Goal: Find specific page/section: Find specific page/section

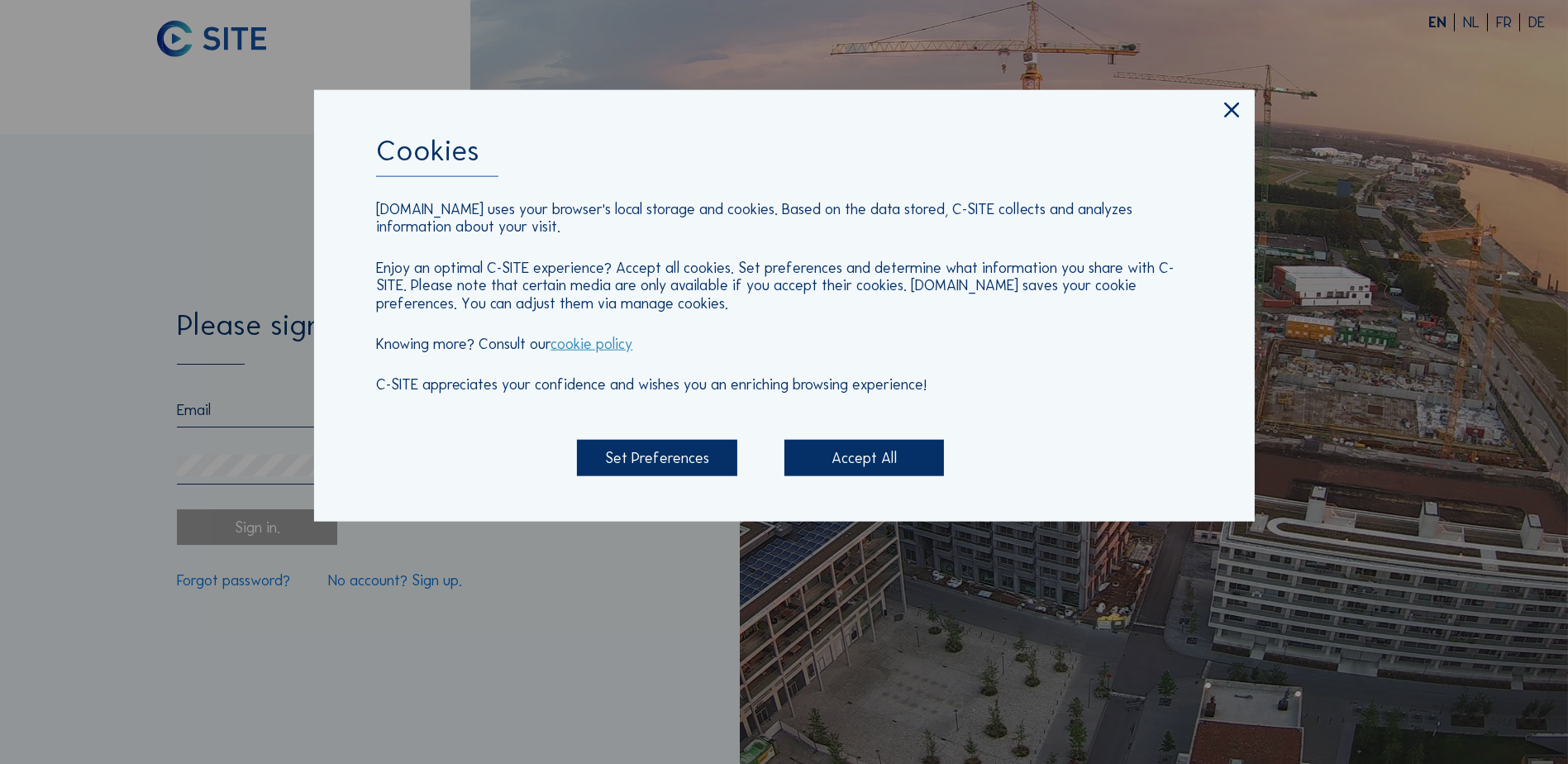
type input "[PERSON_NAME][EMAIL_ADDRESS][PERSON_NAME][DOMAIN_NAME]"
click at [833, 467] on div "Accept All" at bounding box center [864, 458] width 159 height 36
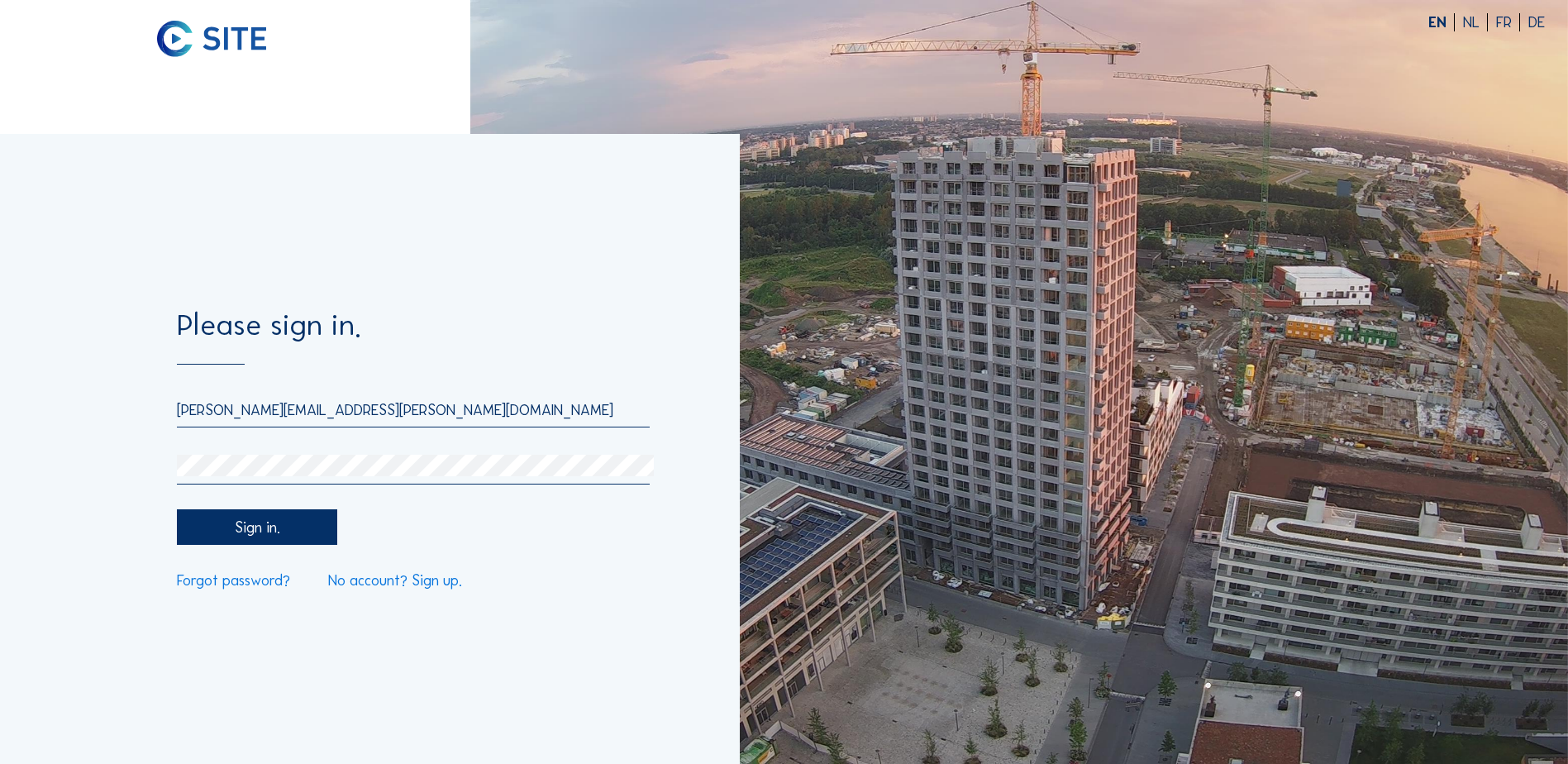
click at [261, 532] on div "Sign in." at bounding box center [257, 527] width 159 height 36
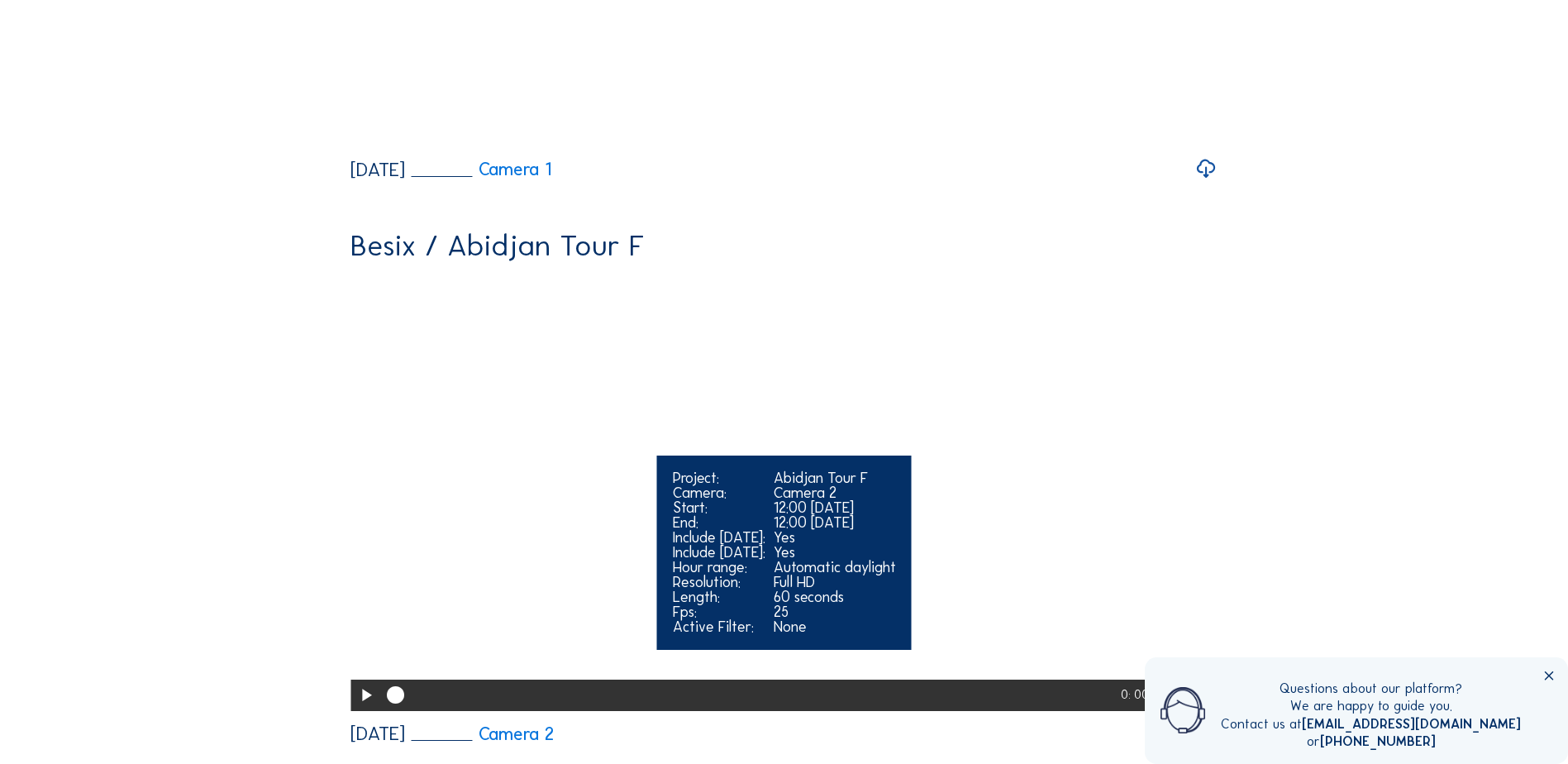
scroll to position [497, 0]
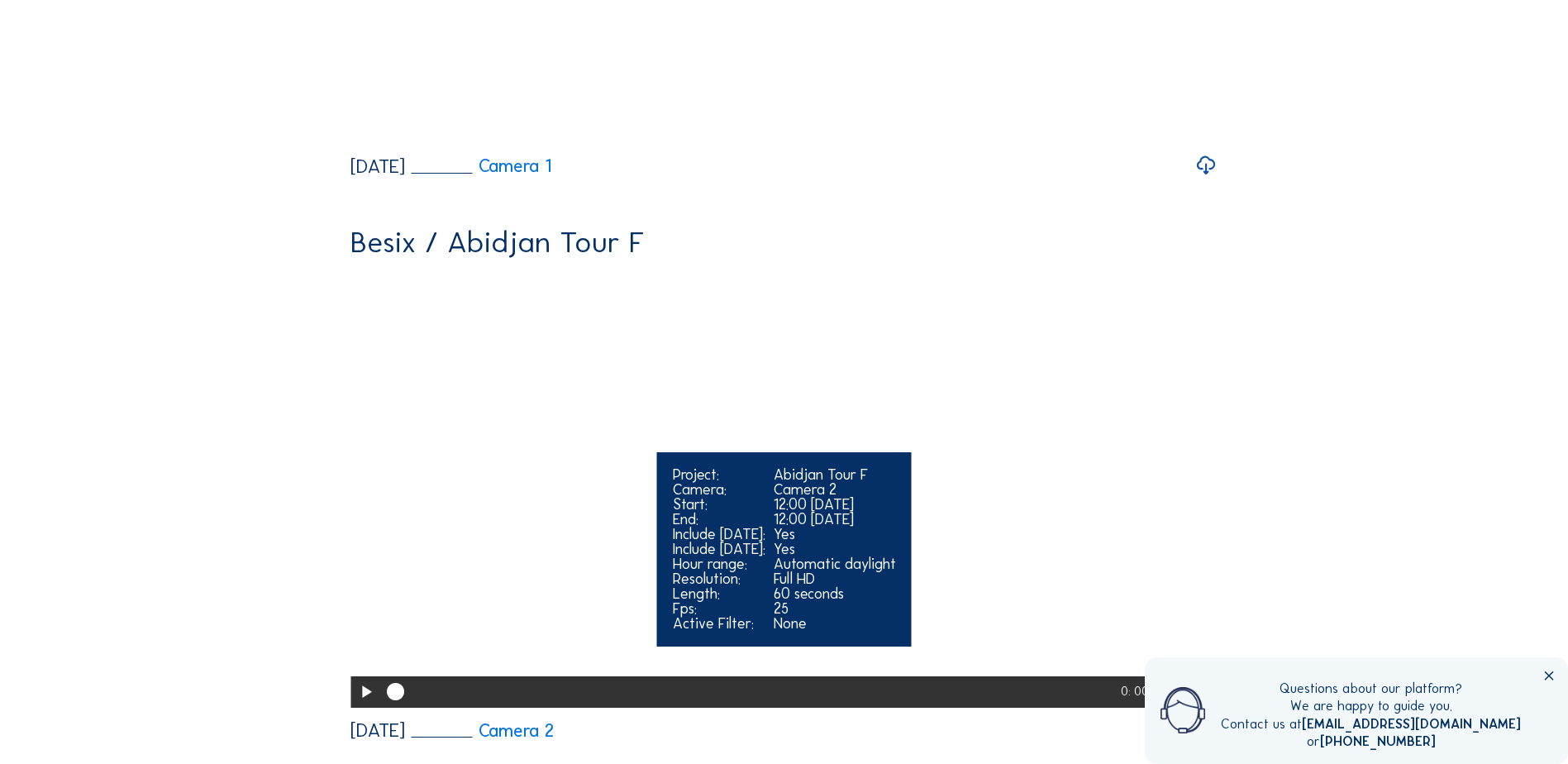
click at [706, 442] on video "Your browser does not support the video tag." at bounding box center [784, 488] width 867 height 434
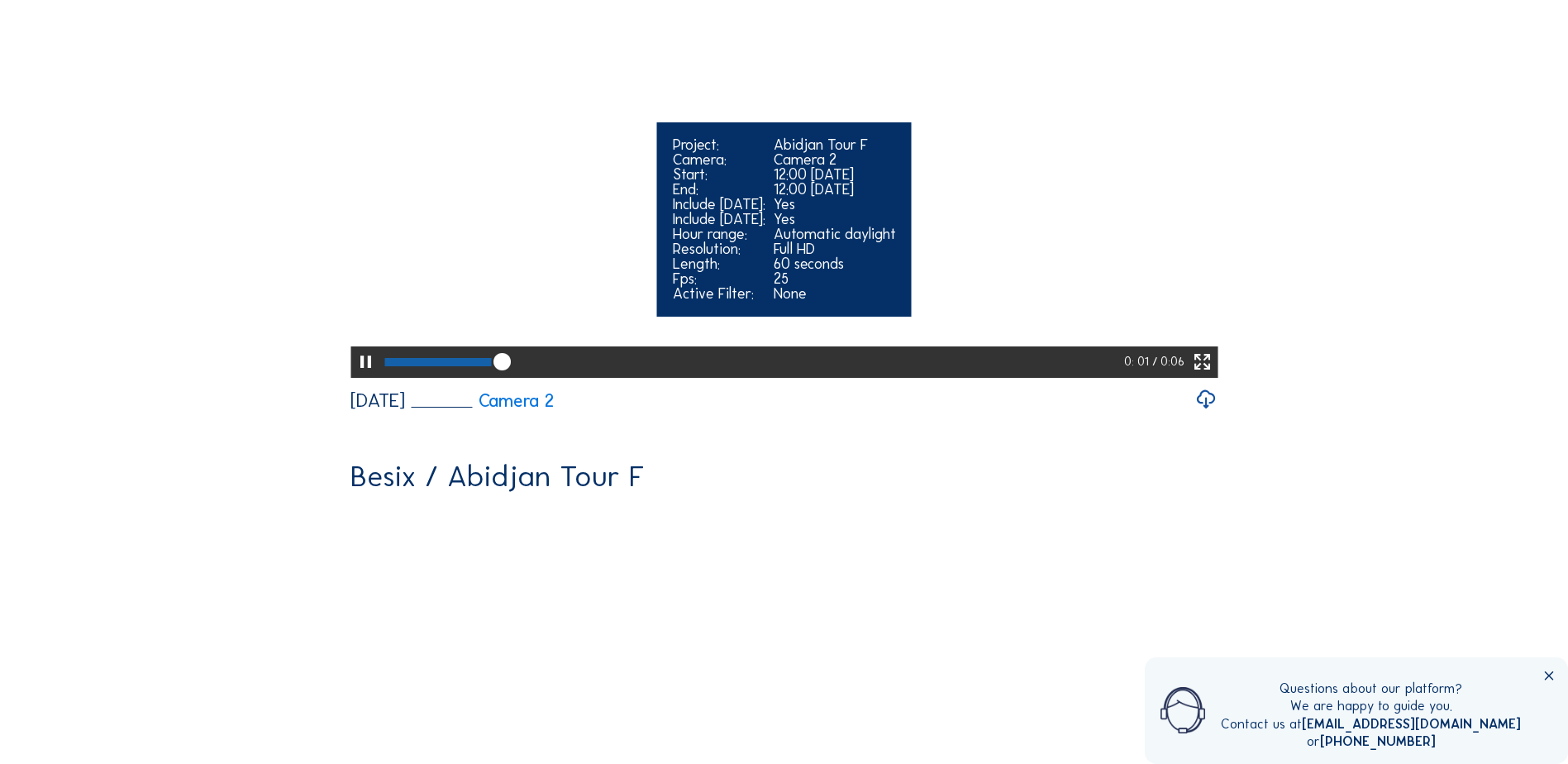
scroll to position [827, 0]
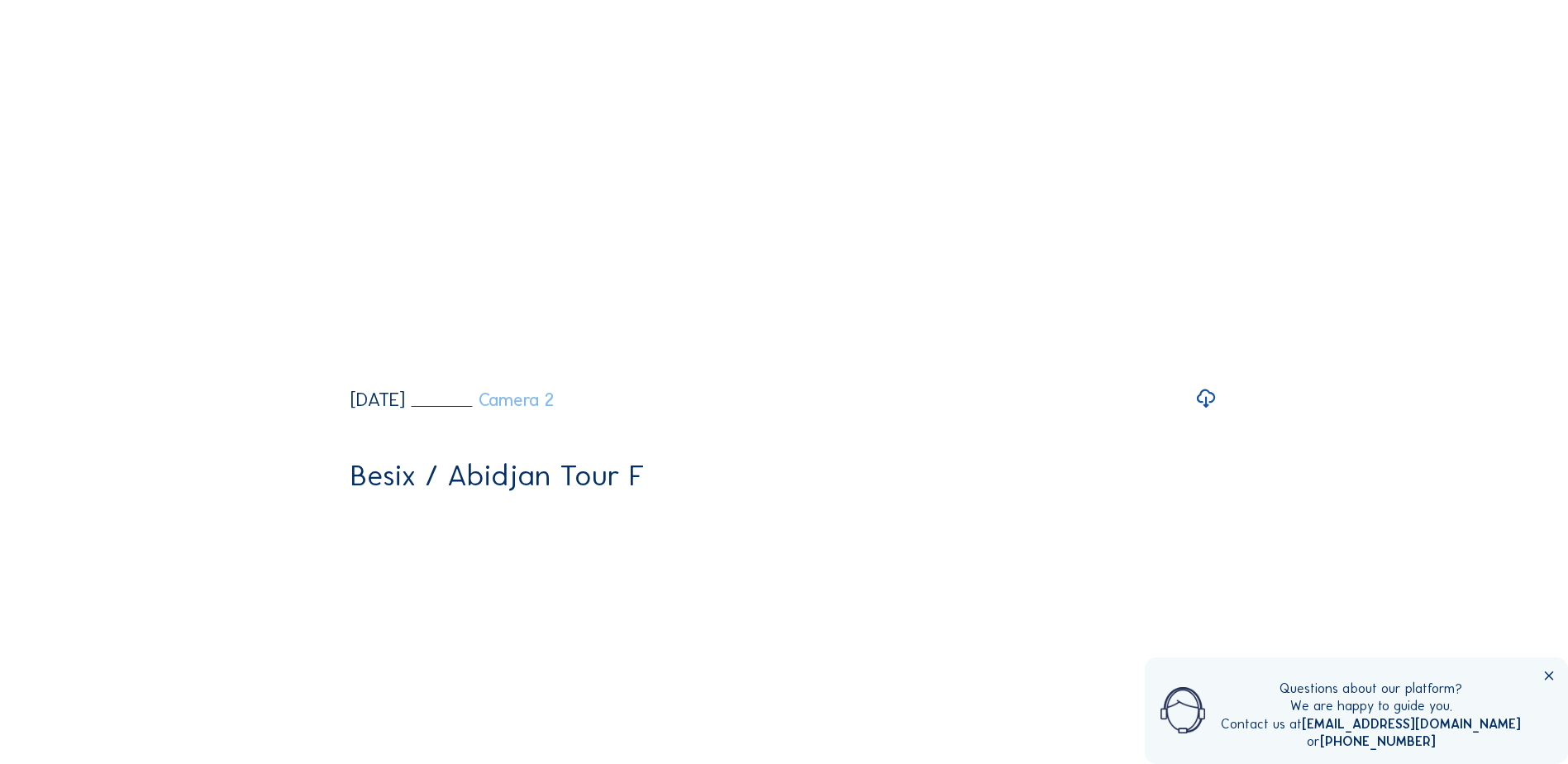
click at [555, 409] on link "Camera 2" at bounding box center [483, 400] width 143 height 18
